Goal: Task Accomplishment & Management: Manage account settings

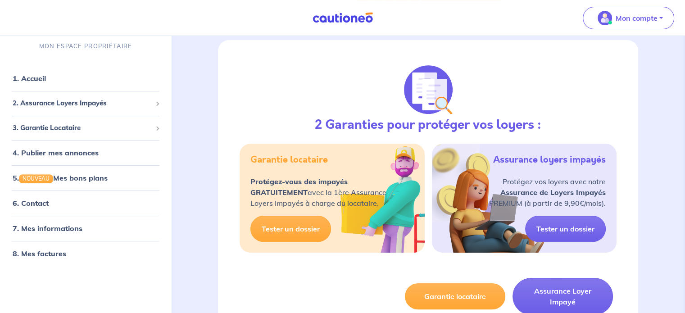
scroll to position [286, 0]
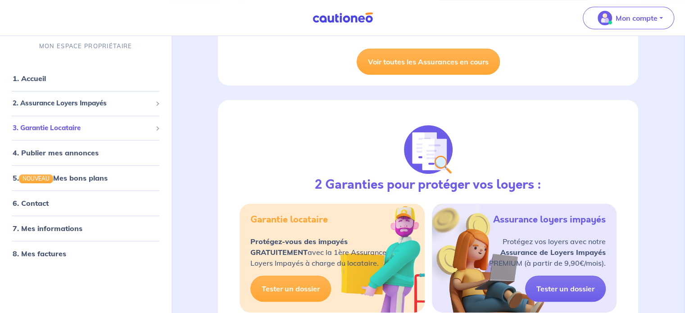
click at [138, 135] on div "3. Garantie Locataire" at bounding box center [86, 128] width 164 height 18
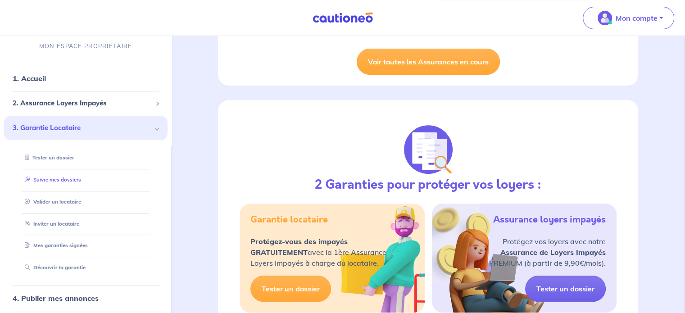
click at [54, 179] on link "Suivre mes dossiers" at bounding box center [51, 180] width 60 height 6
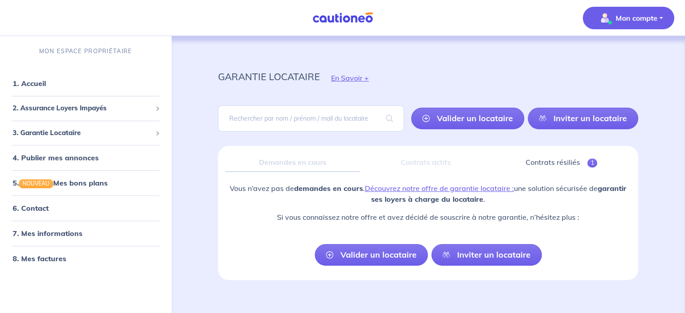
click at [437, 9] on button "Mon compte" at bounding box center [628, 18] width 91 height 23
click at [437, 57] on link "Mes informations" at bounding box center [619, 56] width 73 height 14
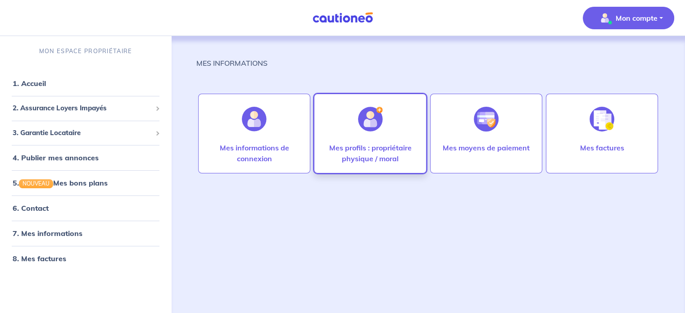
click at [384, 132] on div at bounding box center [370, 119] width 39 height 46
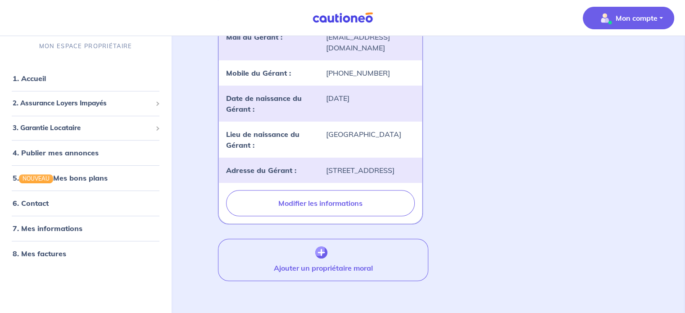
scroll to position [323, 0]
